Goal: Task Accomplishment & Management: Complete application form

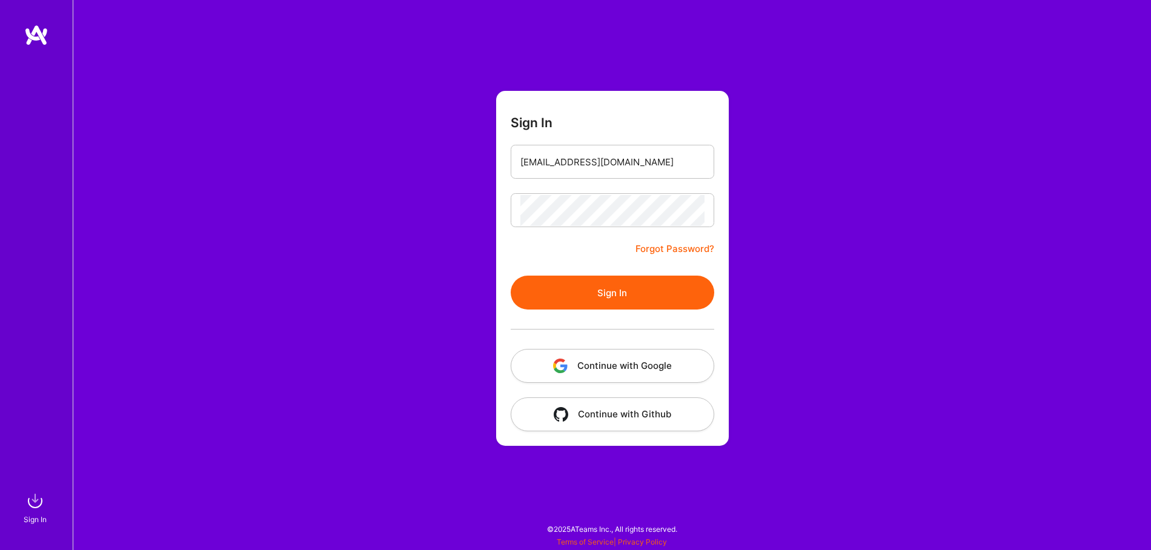
click at [596, 293] on button "Sign In" at bounding box center [613, 293] width 204 height 34
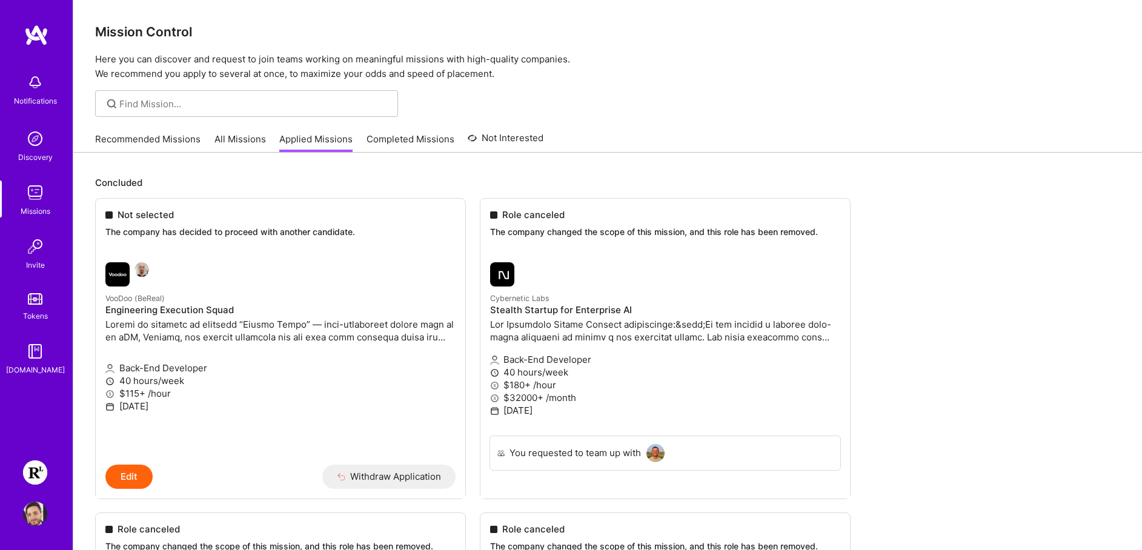
click at [36, 474] on img at bounding box center [35, 472] width 24 height 24
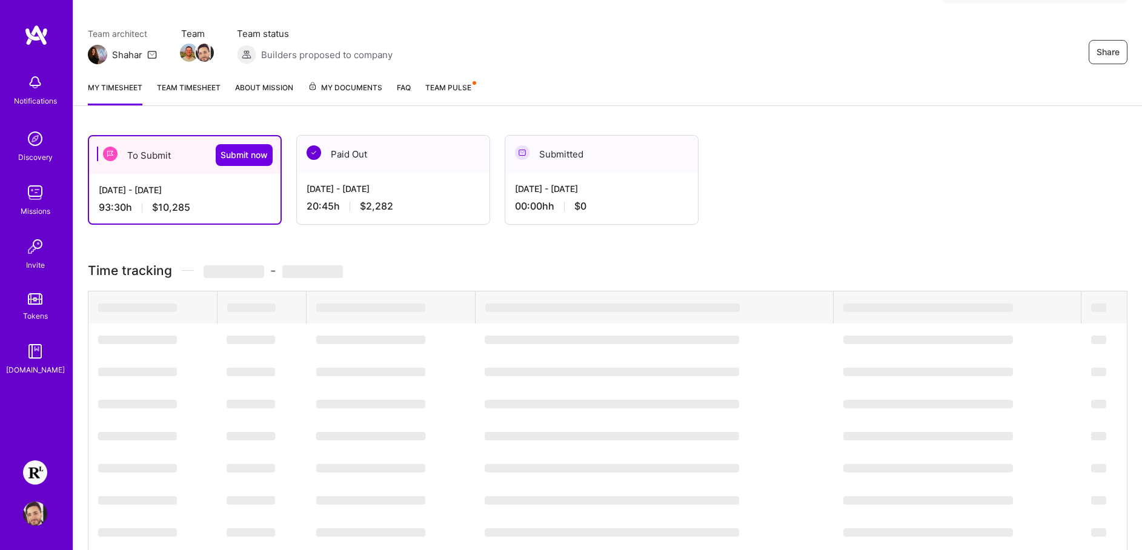
scroll to position [237, 0]
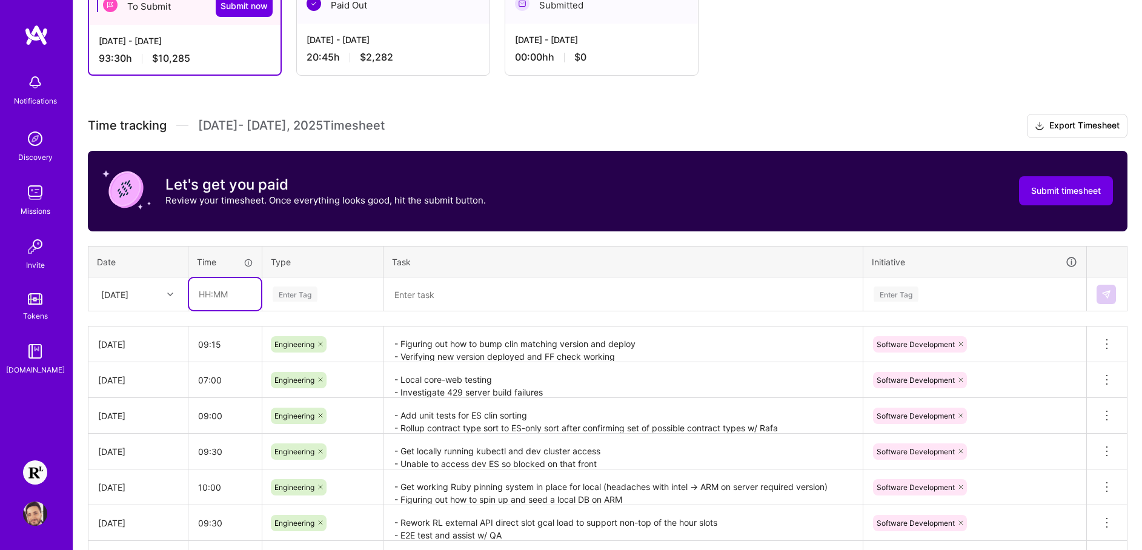
click at [214, 300] on input "text" at bounding box center [225, 294] width 72 height 32
paste input "text"
drag, startPoint x: 471, startPoint y: 284, endPoint x: 477, endPoint y: 287, distance: 7.6
click at [471, 284] on textarea at bounding box center [623, 295] width 477 height 32
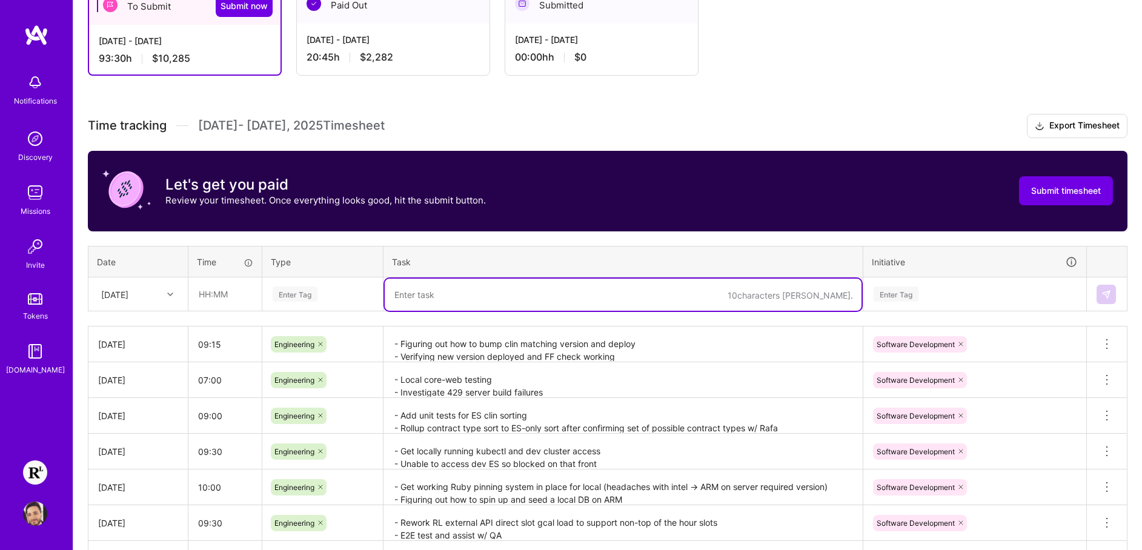
paste textarea "- E2E testing onboarding/reactivation/reassignment flows - Investigate reactiva…"
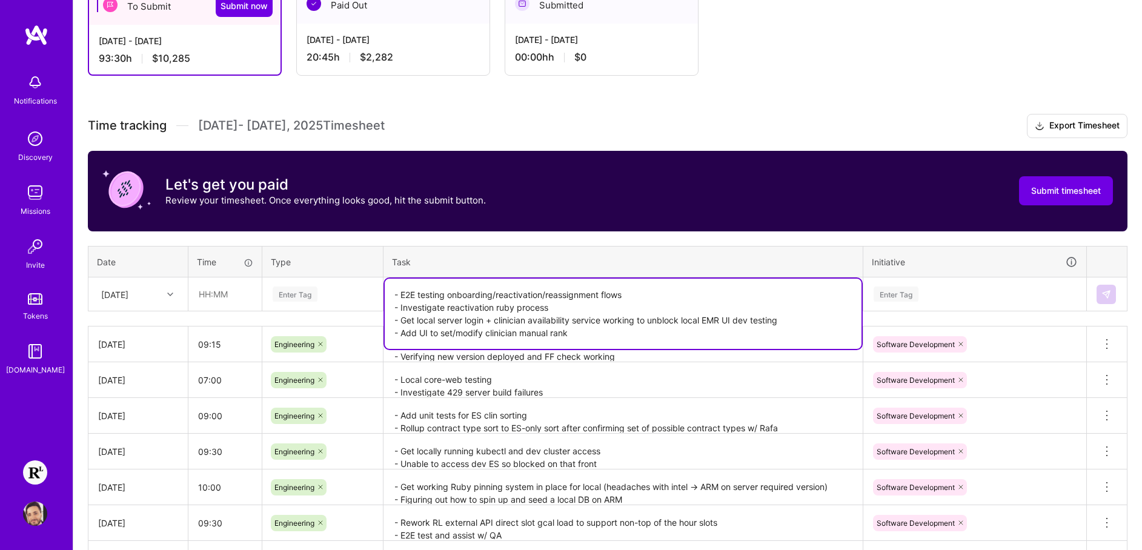
click at [318, 287] on div "Enter Tag" at bounding box center [322, 294] width 102 height 15
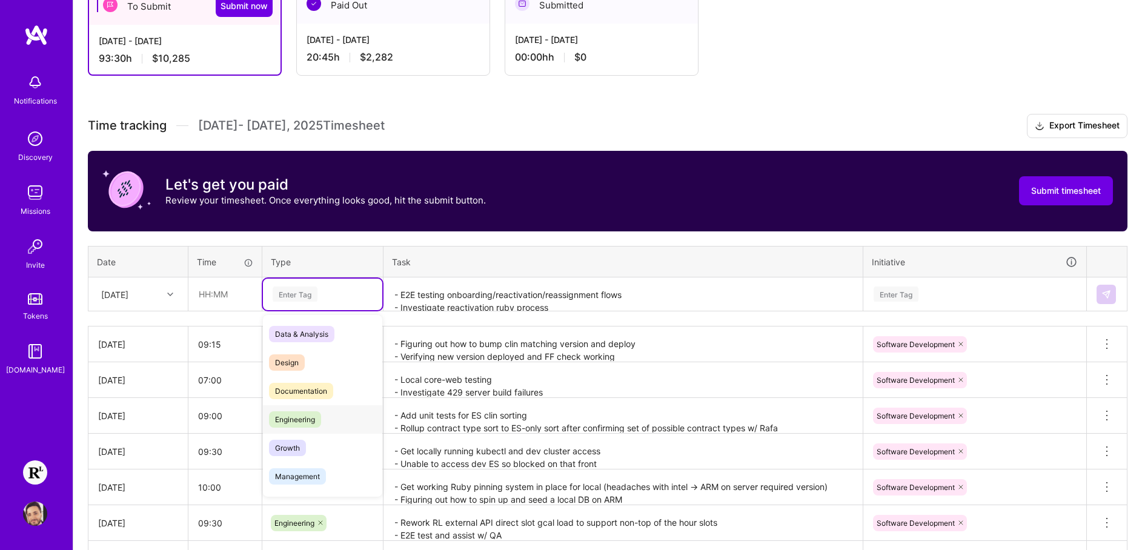
click at [316, 418] on span "Engineering" at bounding box center [295, 419] width 52 height 16
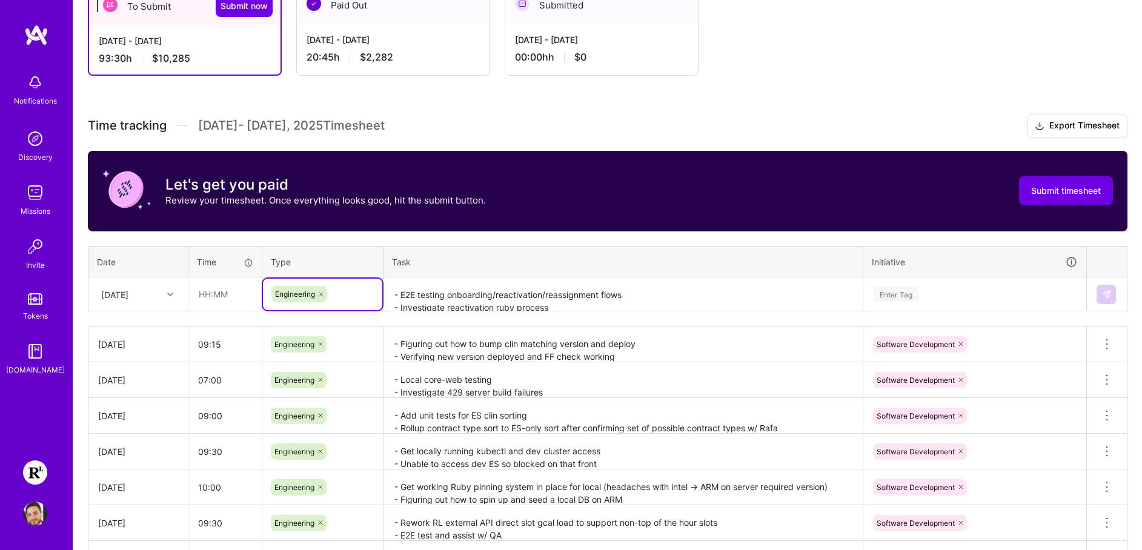
click at [603, 299] on textarea "- E2E testing onboarding/reactivation/reassignment flows - Investigate reactiva…" at bounding box center [623, 295] width 477 height 32
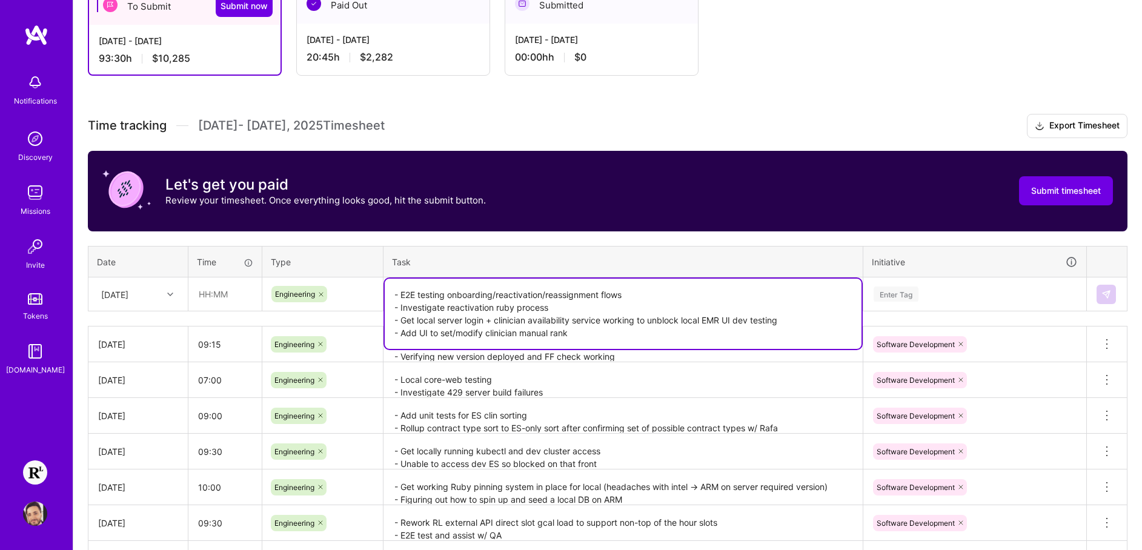
click at [702, 338] on textarea "- E2E testing onboarding/reactivation/reassignment flows - Investigate reactiva…" at bounding box center [623, 314] width 477 height 70
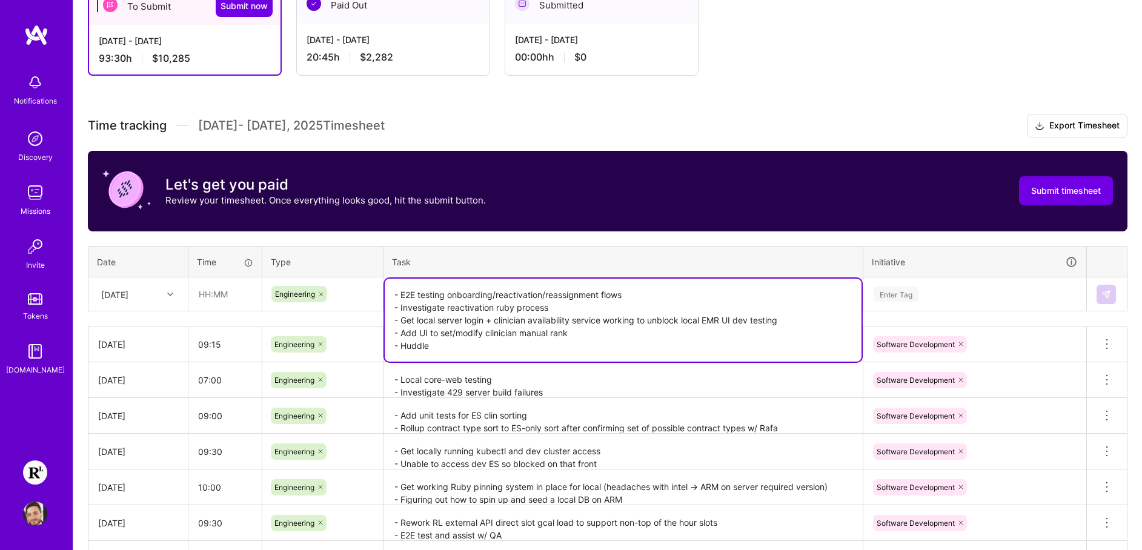
type textarea "- E2E testing onboarding/reactivation/reassignment flows - Investigate reactiva…"
drag, startPoint x: 227, startPoint y: 298, endPoint x: 216, endPoint y: 298, distance: 10.3
click at [221, 299] on input "text" at bounding box center [225, 294] width 72 height 32
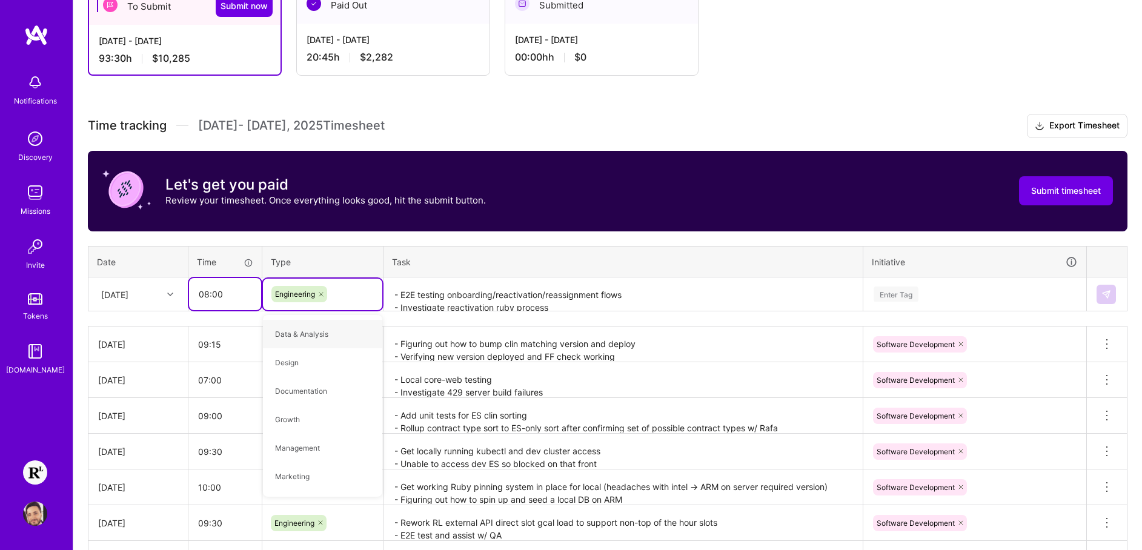
drag, startPoint x: 219, startPoint y: 286, endPoint x: 226, endPoint y: 291, distance: 8.2
click at [220, 287] on input "08:00" at bounding box center [225, 294] width 72 height 32
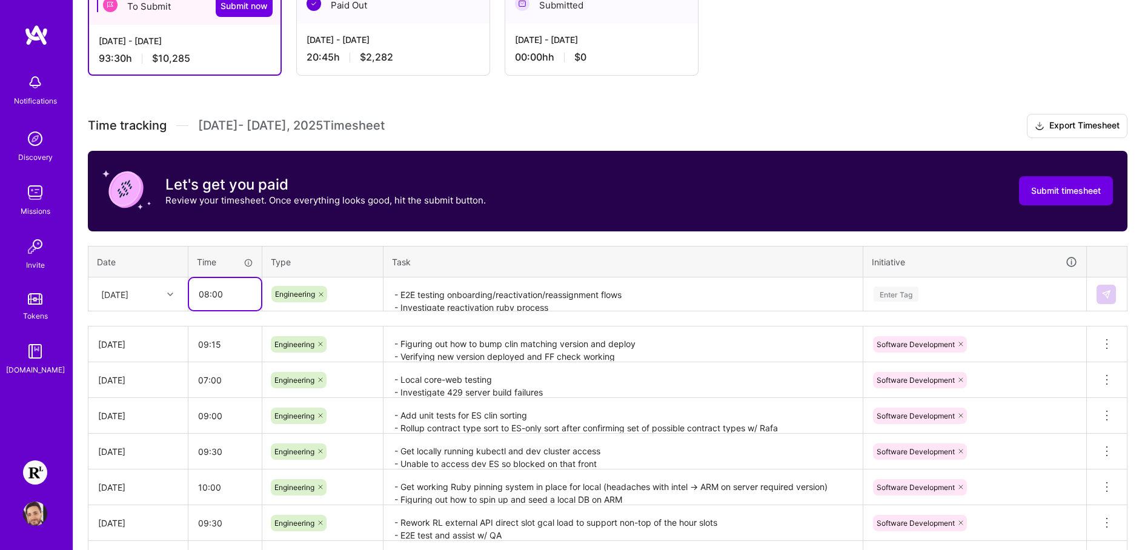
drag, startPoint x: 230, startPoint y: 294, endPoint x: 211, endPoint y: 296, distance: 18.3
click at [211, 296] on input "08:00" at bounding box center [225, 294] width 72 height 32
type input "08:15"
click at [1007, 296] on div "Enter Tag" at bounding box center [974, 294] width 205 height 15
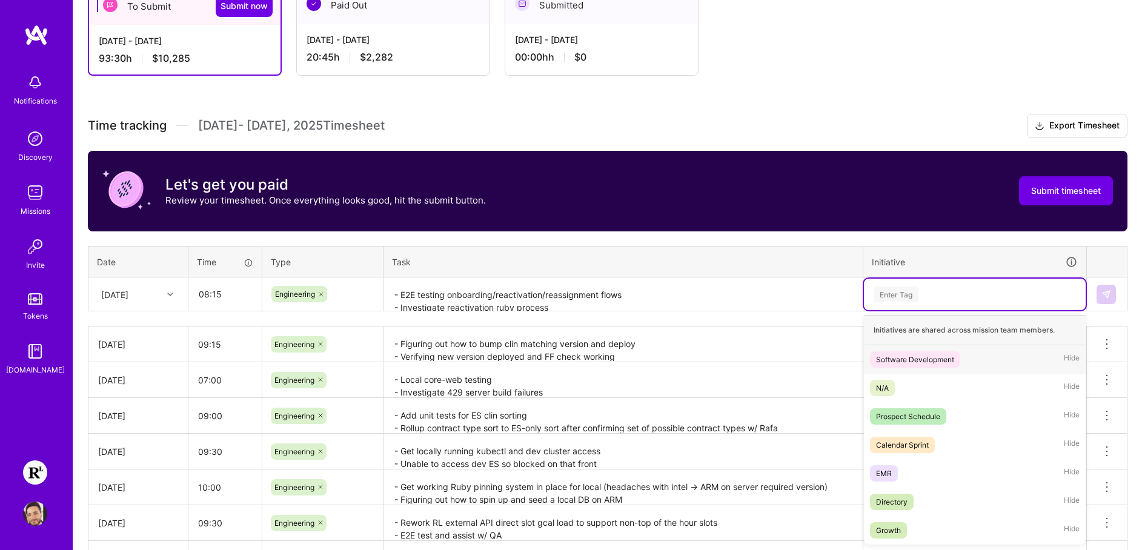
click at [951, 359] on div "Software Development" at bounding box center [915, 359] width 78 height 13
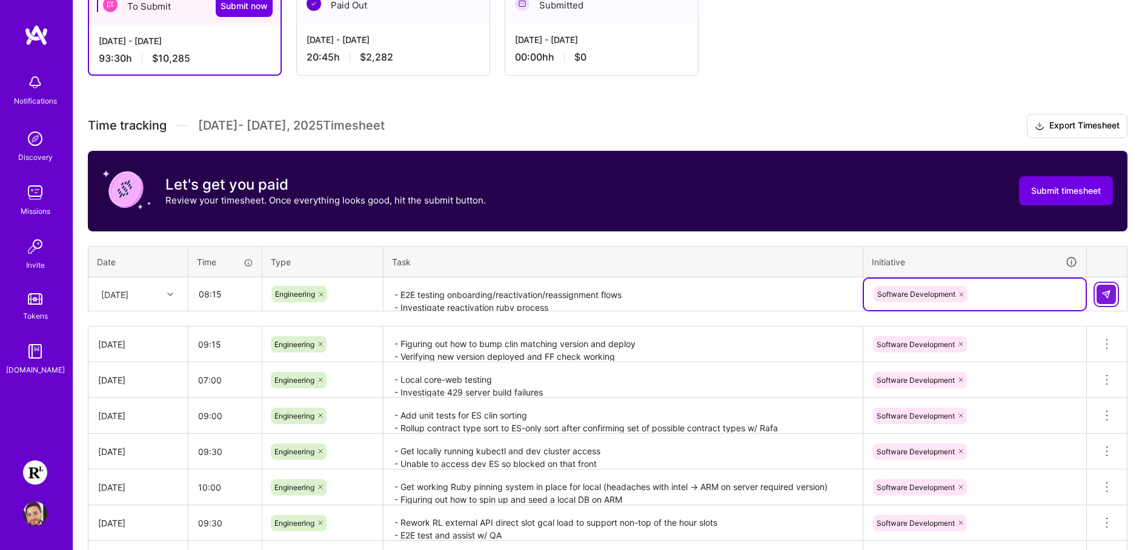
click at [1106, 293] on img at bounding box center [1106, 295] width 10 height 10
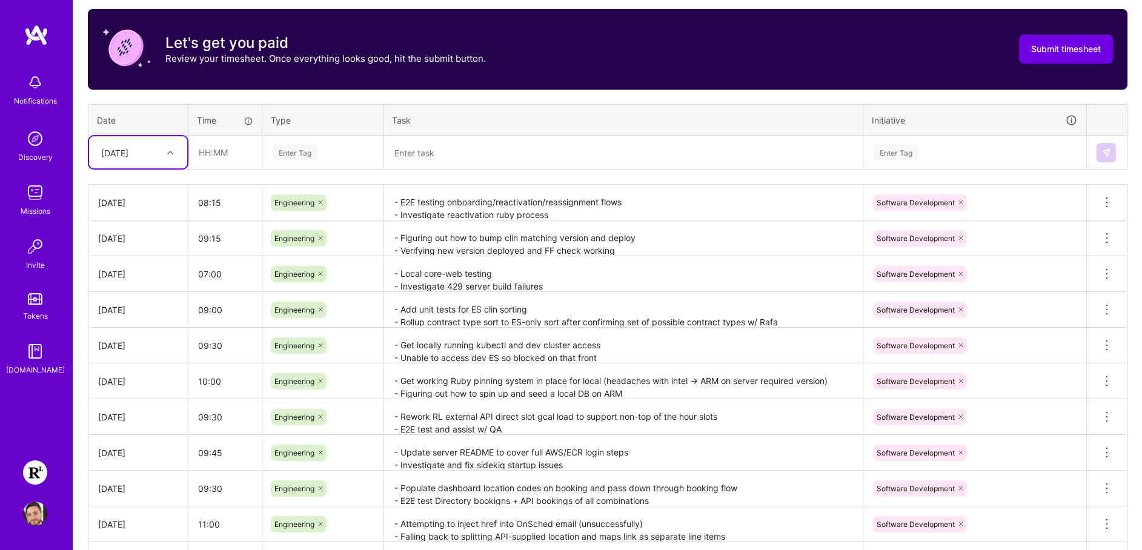
scroll to position [95, 0]
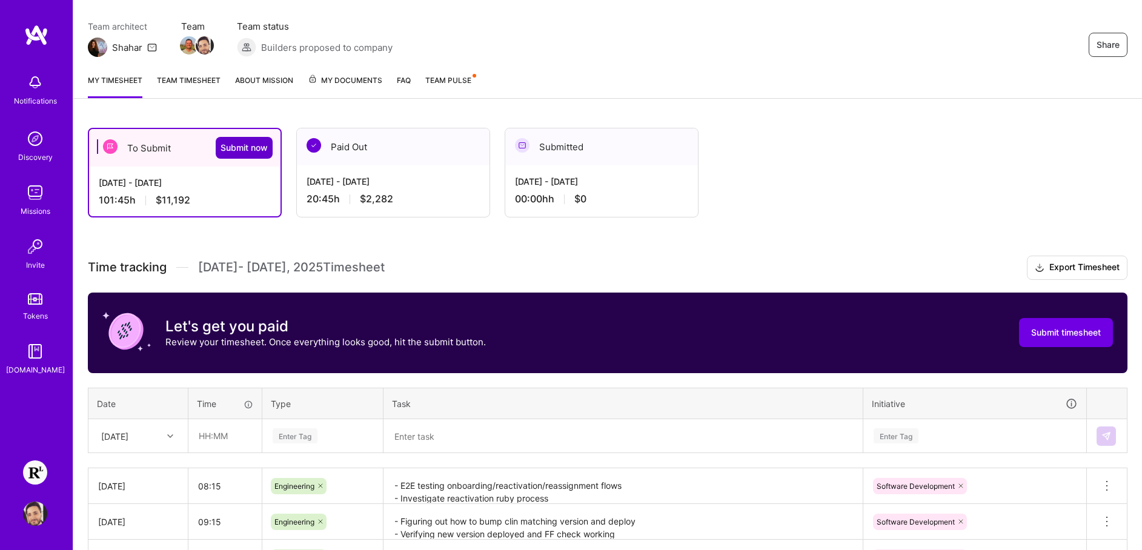
click at [257, 150] on span "Submit now" at bounding box center [244, 148] width 47 height 12
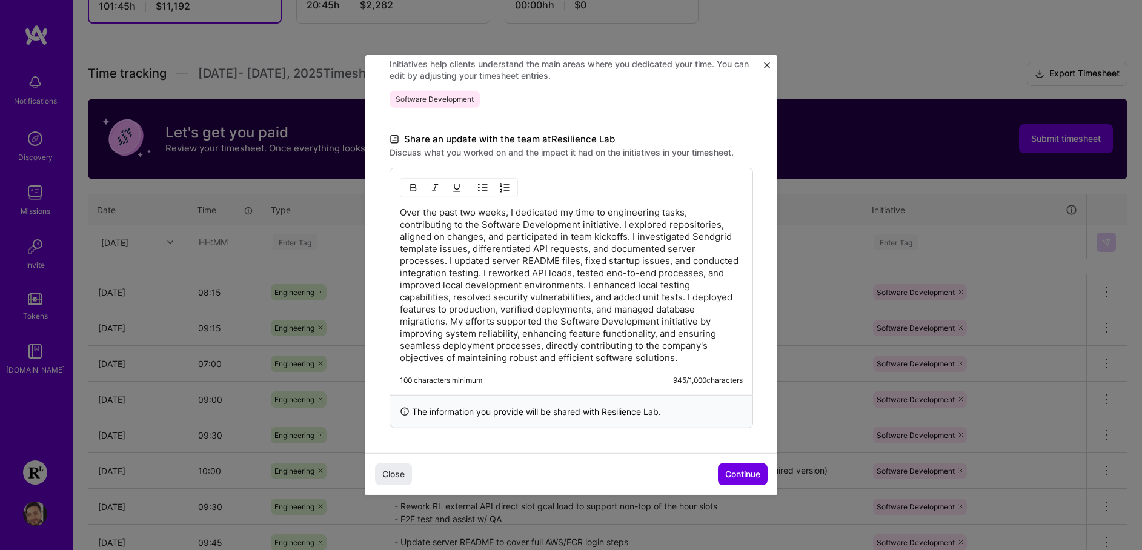
scroll to position [300, 0]
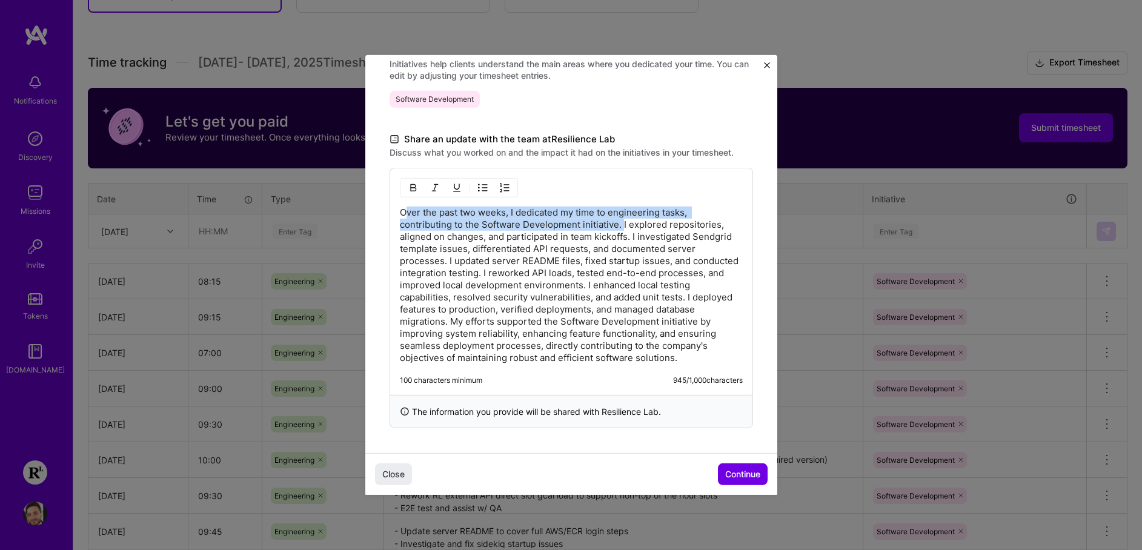
drag, startPoint x: 623, startPoint y: 222, endPoint x: 406, endPoint y: 216, distance: 217.6
click at [406, 216] on p "Over the past two weeks, I dedicated my time to engineering tasks, contributing…" at bounding box center [571, 286] width 343 height 158
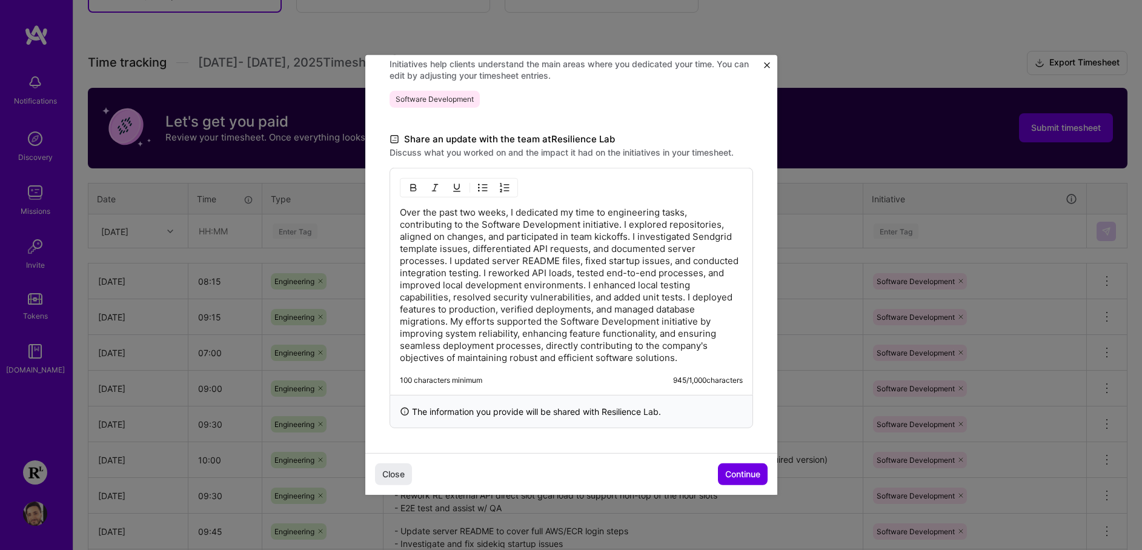
click at [626, 228] on p "Over the past two weeks, I dedicated my time to engineering tasks, contributing…" at bounding box center [571, 286] width 343 height 158
drag, startPoint x: 622, startPoint y: 225, endPoint x: 366, endPoint y: 221, distance: 256.3
click at [366, 221] on div "Demo day Take a moment to reflect on what you've built over the last two weeks …" at bounding box center [571, 104] width 412 height 698
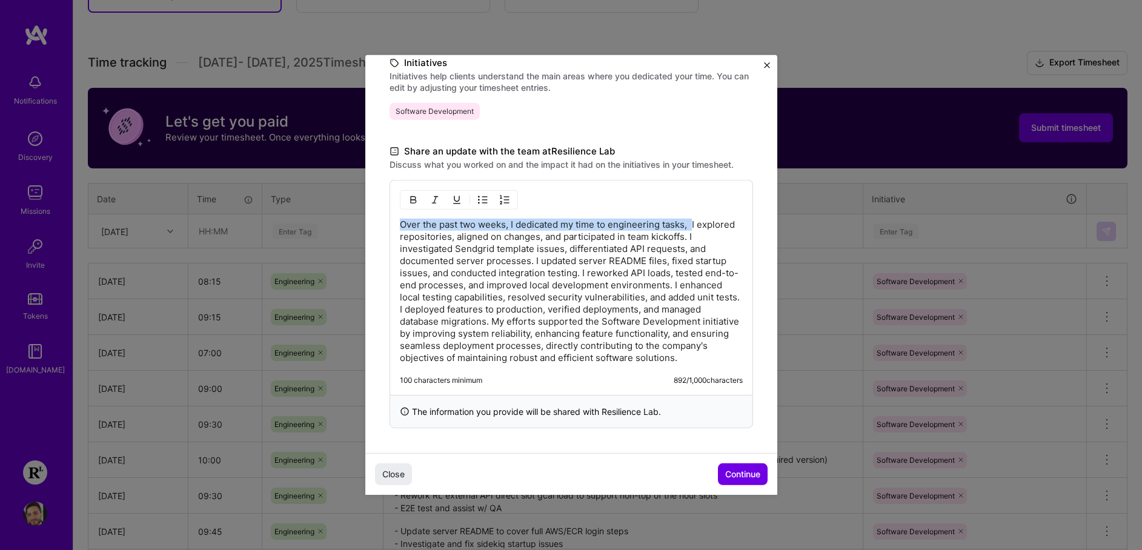
drag, startPoint x: 693, startPoint y: 210, endPoint x: 385, endPoint y: 210, distance: 307.2
click at [385, 210] on div "Demo day Take a moment to reflect on what you've built over the last two weeks …" at bounding box center [571, 110] width 412 height 686
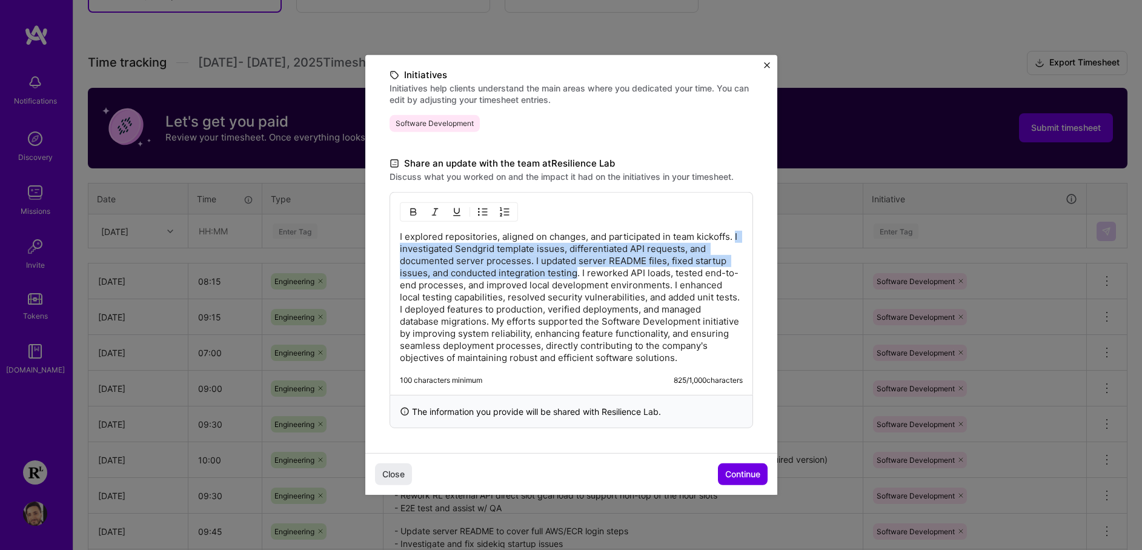
drag, startPoint x: 438, startPoint y: 234, endPoint x: 611, endPoint y: 261, distance: 175.4
click at [611, 261] on p "I explored repositories, aligned on changes, and participated in team kickoffs.…" at bounding box center [571, 297] width 343 height 133
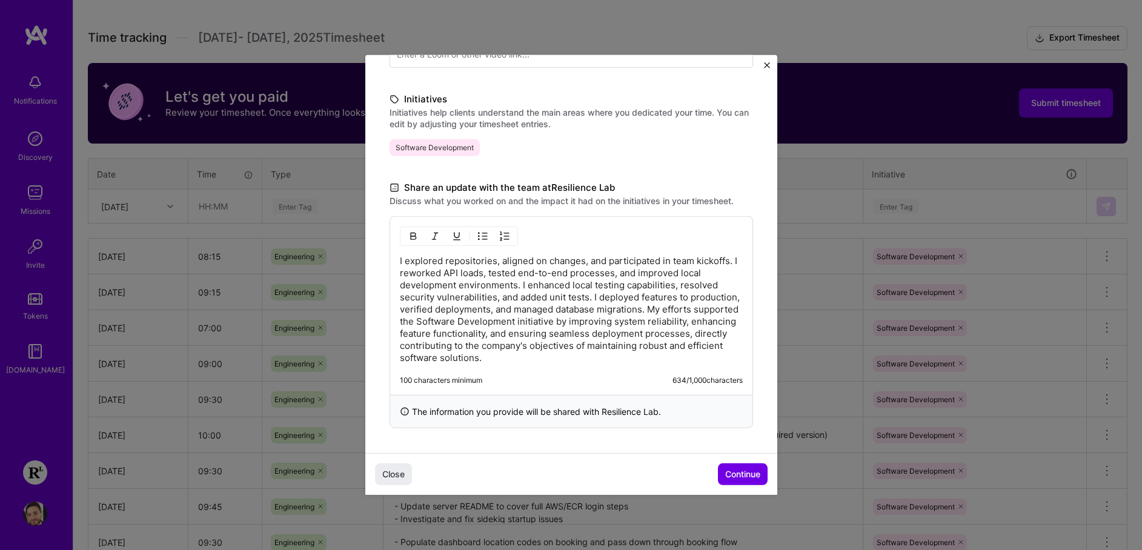
scroll to position [499, 0]
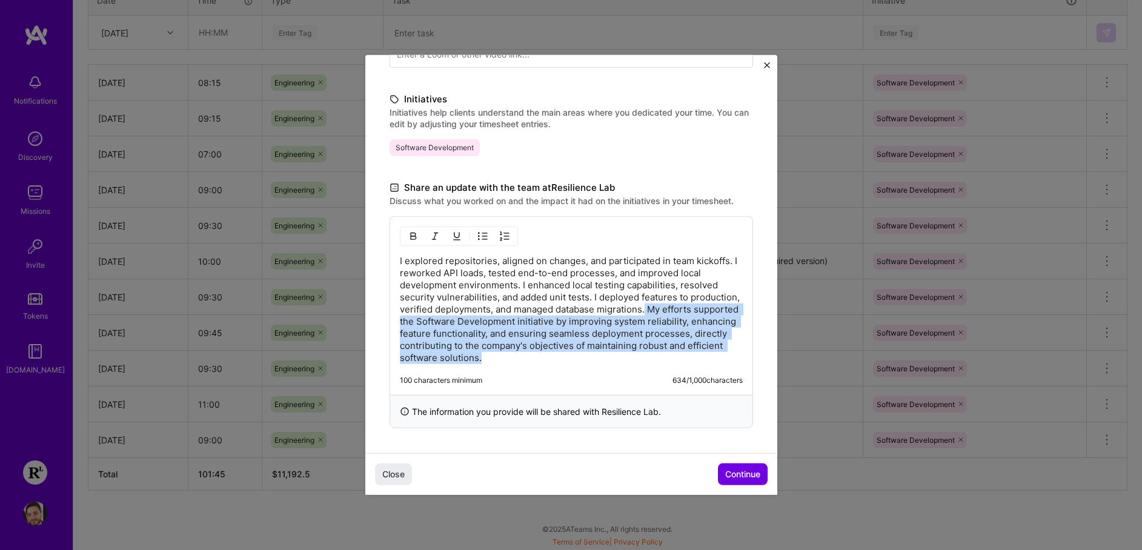
drag, startPoint x: 651, startPoint y: 358, endPoint x: 698, endPoint y: 310, distance: 67.7
click at [698, 310] on p "I explored repositories, aligned on changes, and participated in team kickoffs.…" at bounding box center [571, 309] width 343 height 109
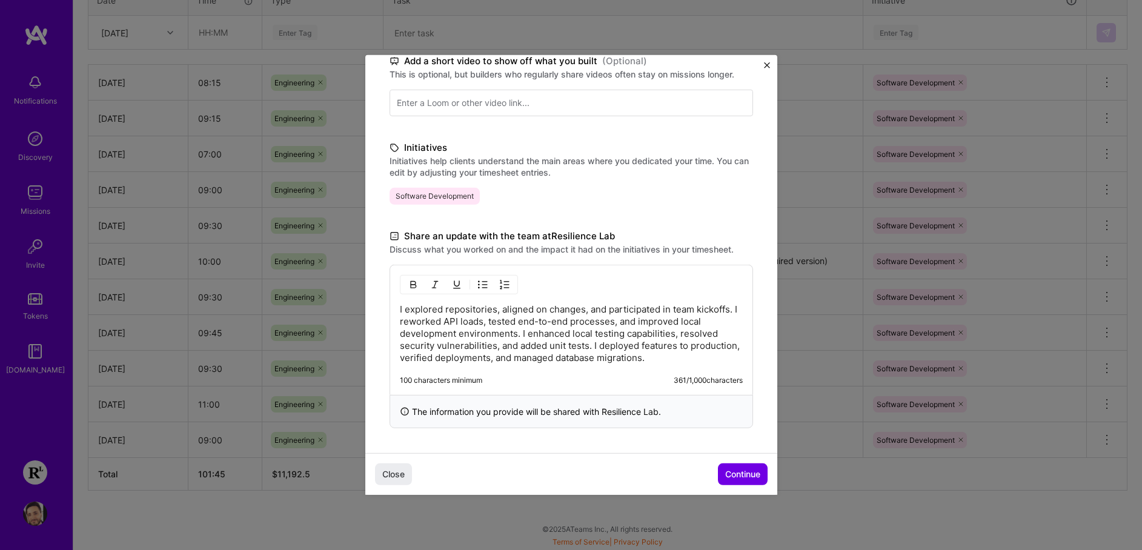
scroll to position [204, 0]
click at [736, 477] on span "Continue" at bounding box center [742, 474] width 35 height 12
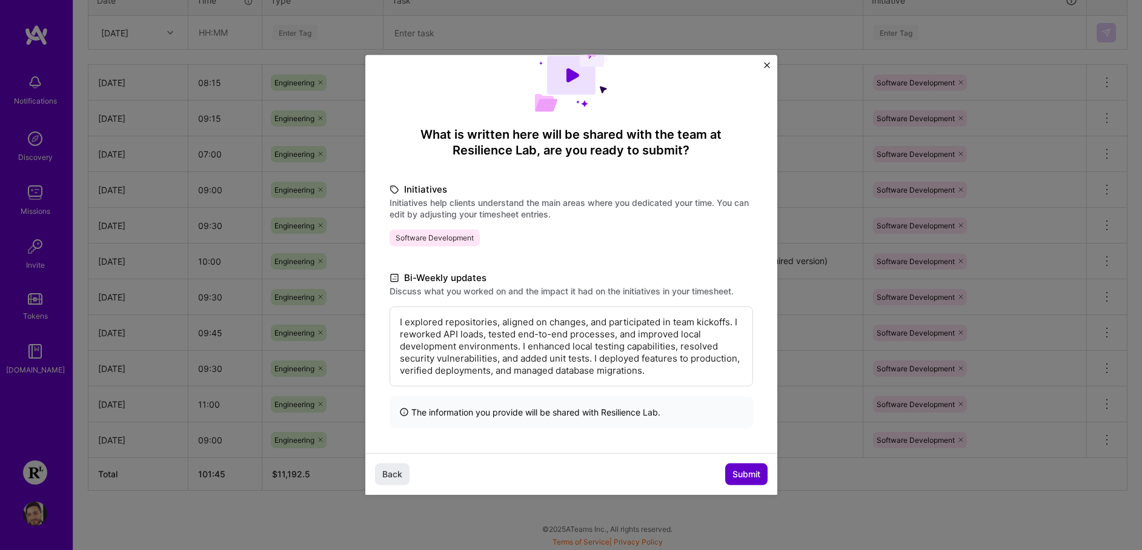
click at [735, 471] on span "Submit" at bounding box center [747, 474] width 28 height 12
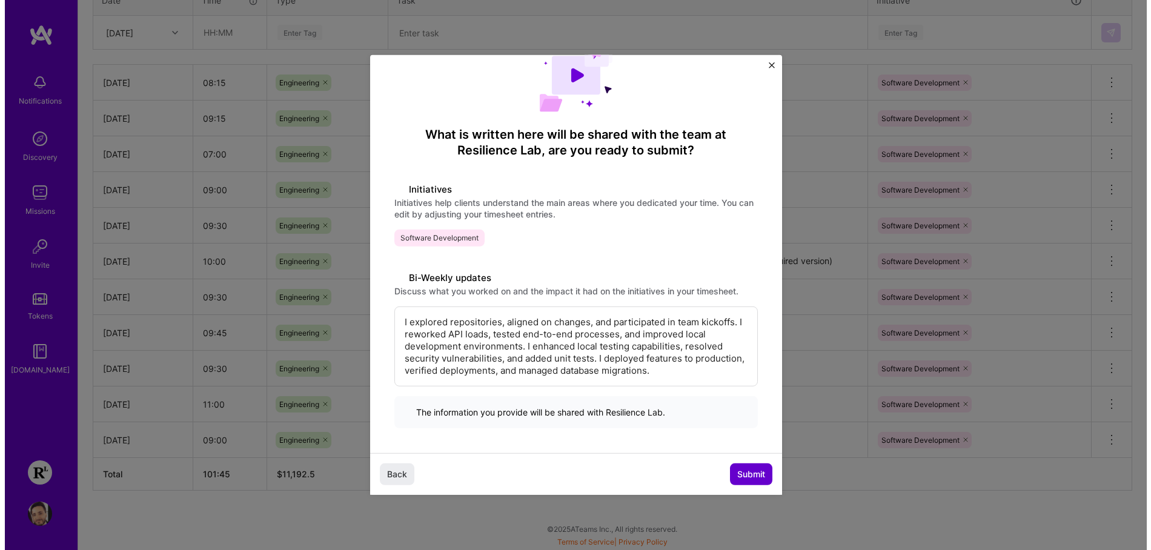
scroll to position [493, 0]
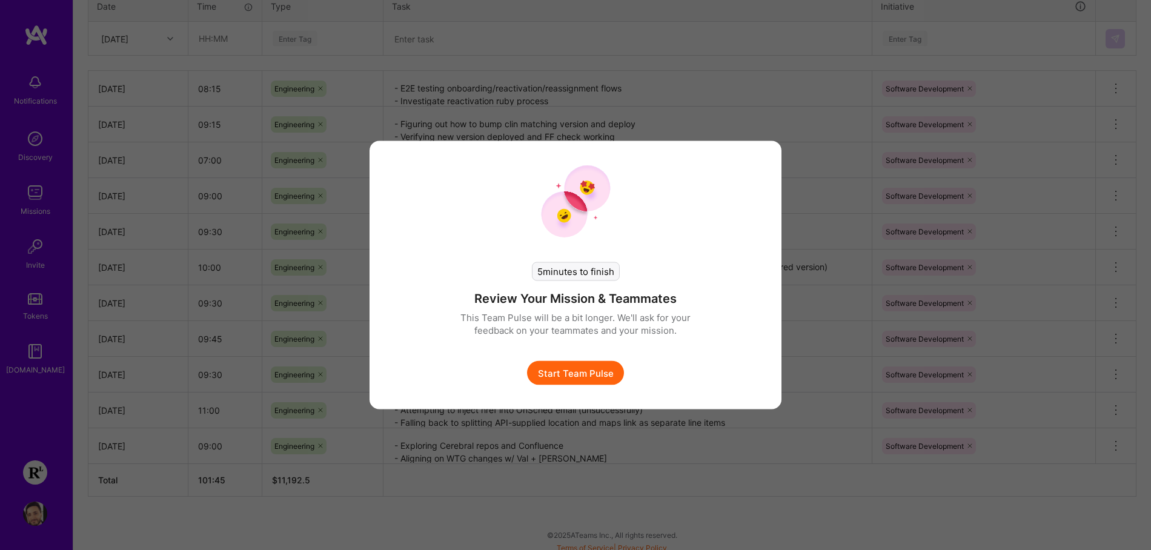
click at [579, 372] on button "Start Team Pulse" at bounding box center [575, 373] width 97 height 24
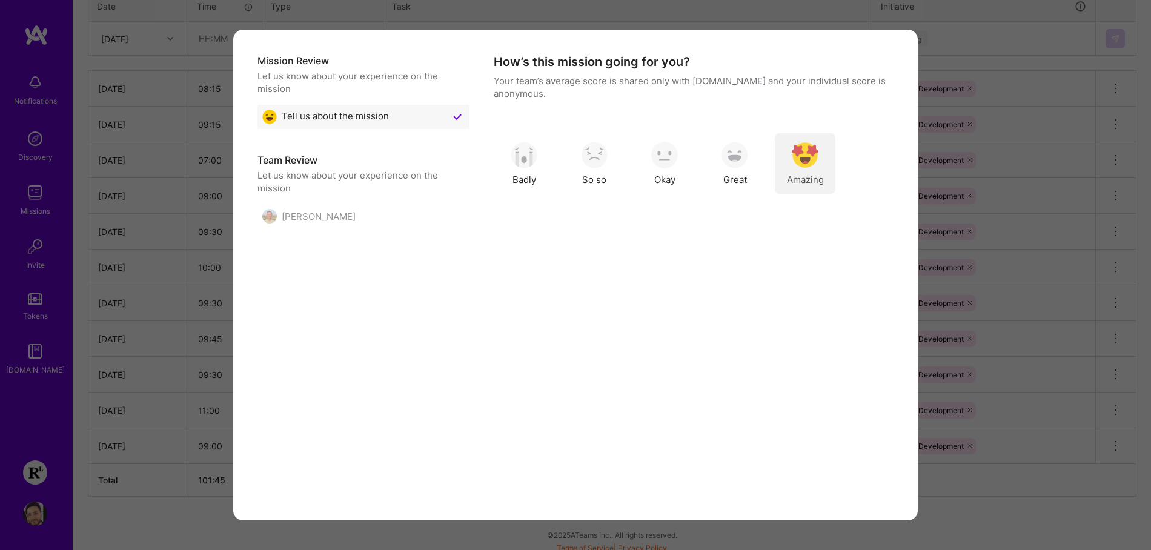
click at [803, 151] on img "modal" at bounding box center [805, 155] width 27 height 27
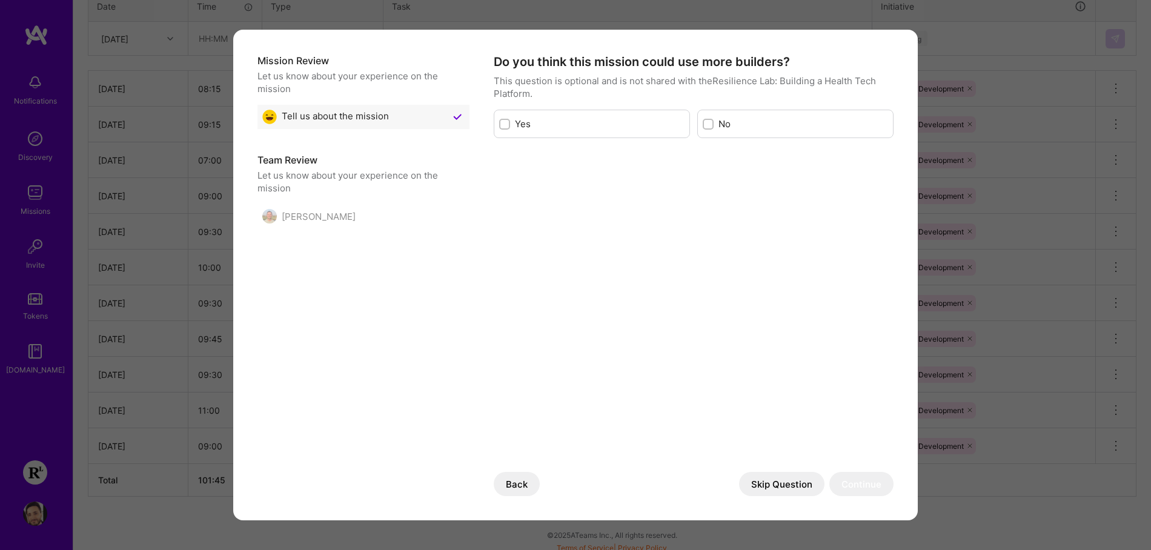
click at [781, 492] on button "Skip Question" at bounding box center [781, 484] width 85 height 24
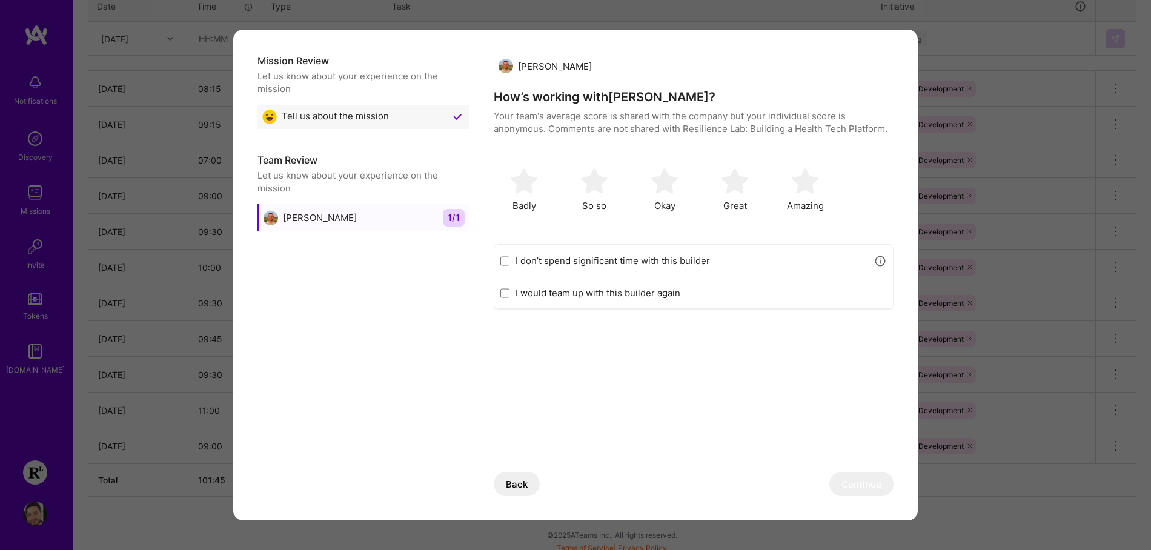
click at [794, 295] on label "I would team up with this builder again" at bounding box center [701, 293] width 371 height 13
click at [510, 295] on input "I would team up with this builder again" at bounding box center [504, 293] width 9 height 10
checkbox input "true"
click at [797, 190] on img "modal" at bounding box center [805, 181] width 27 height 27
click at [862, 485] on button "Continue" at bounding box center [861, 484] width 64 height 24
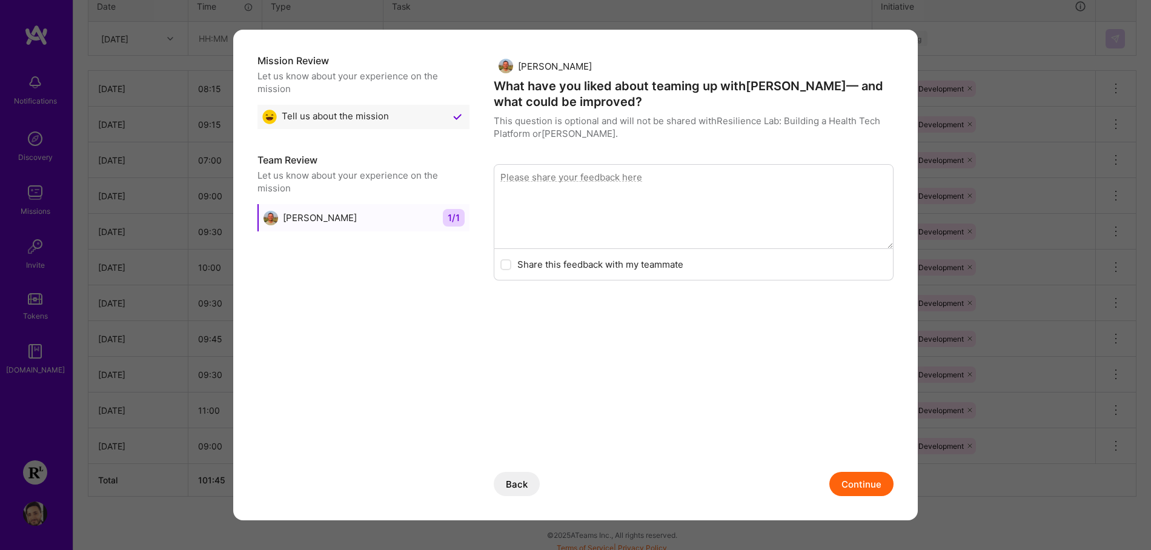
click at [860, 491] on button "Continue" at bounding box center [861, 484] width 64 height 24
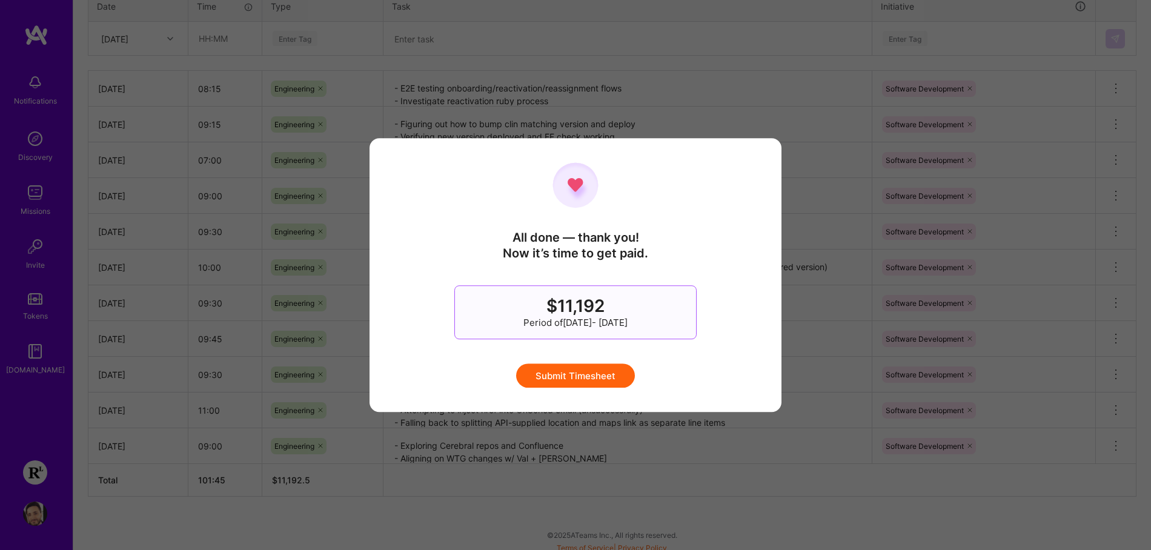
click at [599, 381] on button "Submit Timesheet" at bounding box center [575, 376] width 119 height 24
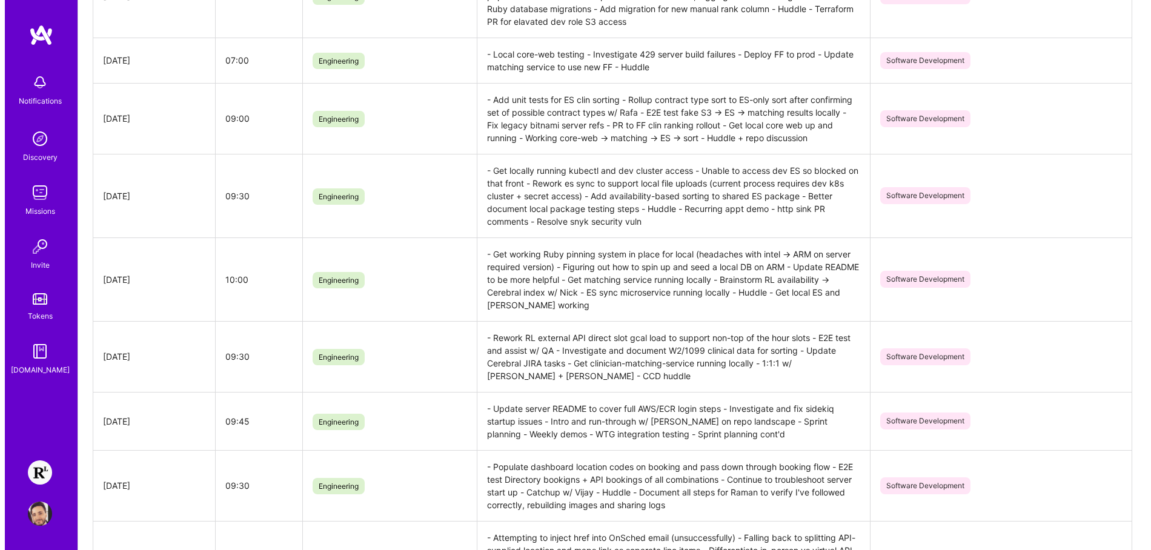
scroll to position [0, 0]
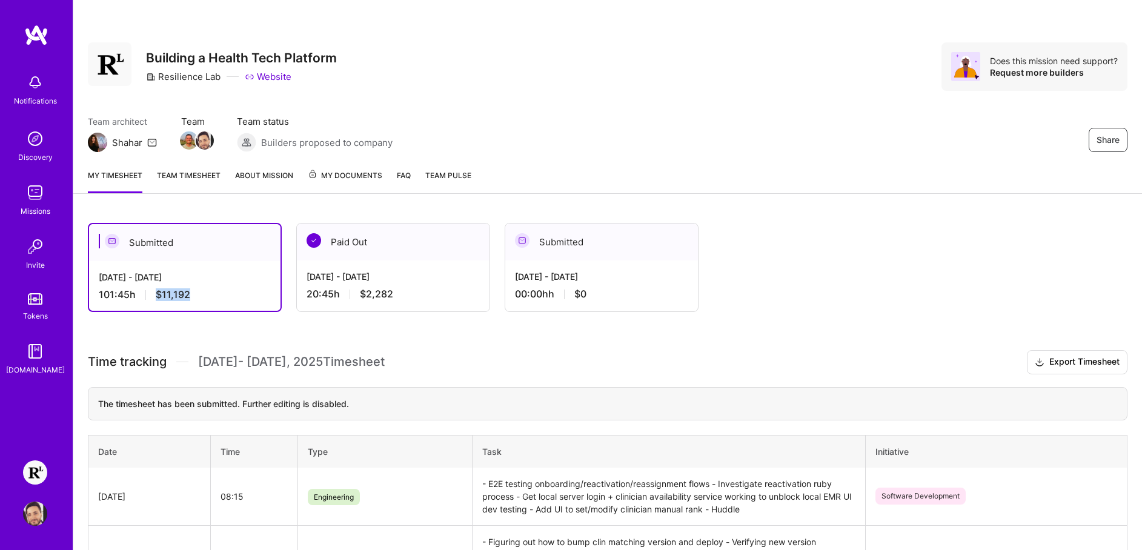
drag, startPoint x: 154, startPoint y: 299, endPoint x: 230, endPoint y: 298, distance: 75.7
click at [225, 298] on div "101:45 h $11,192" at bounding box center [185, 294] width 172 height 13
